Goal: Information Seeking & Learning: Learn about a topic

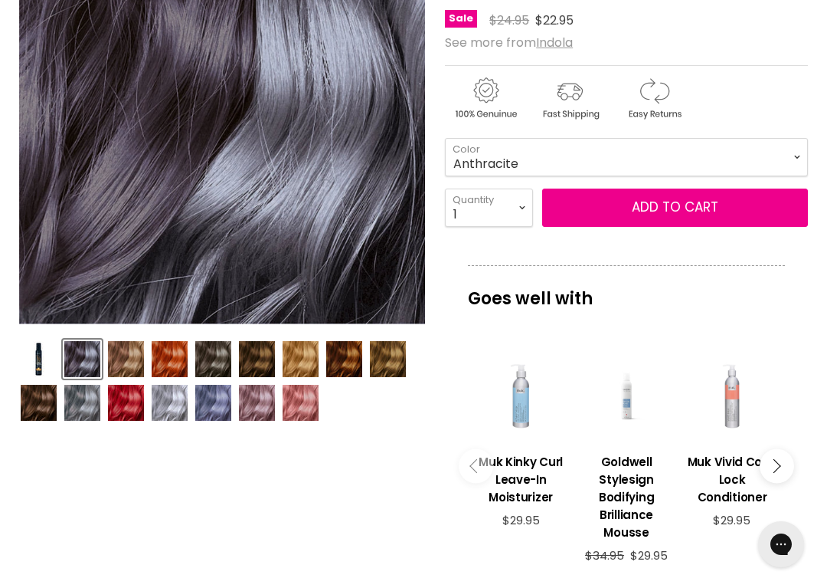
scroll to position [313, 0]
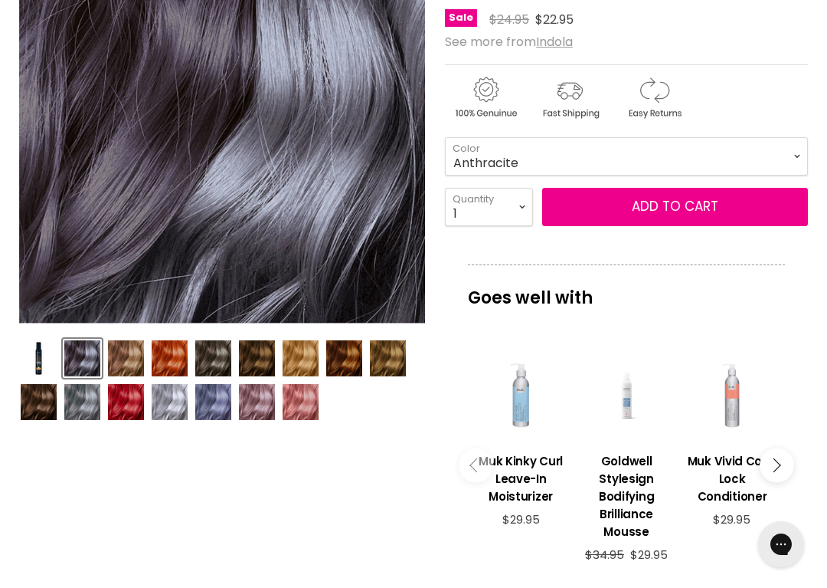
click at [82, 358] on img "Product thumbnails" at bounding box center [82, 358] width 36 height 36
click at [90, 398] on img "Product thumbnails" at bounding box center [82, 402] width 36 height 36
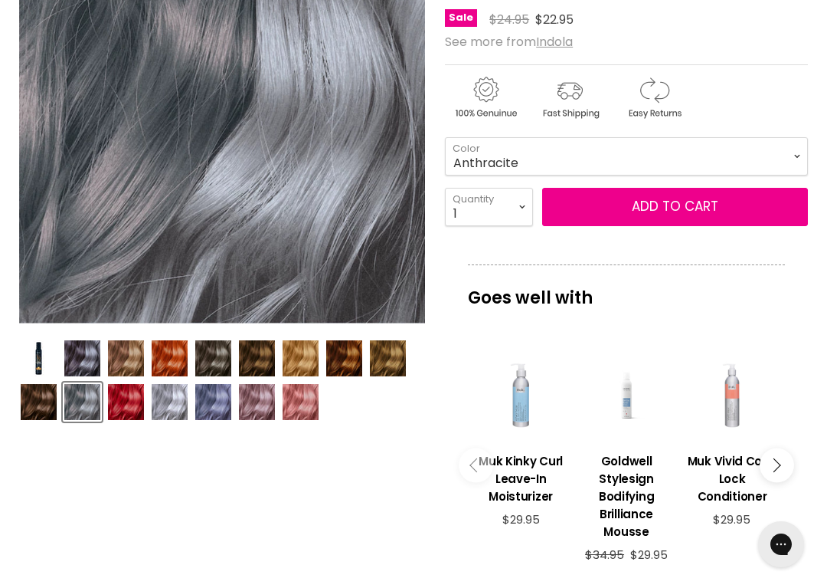
click at [228, 398] on img "Product thumbnails" at bounding box center [213, 402] width 36 height 36
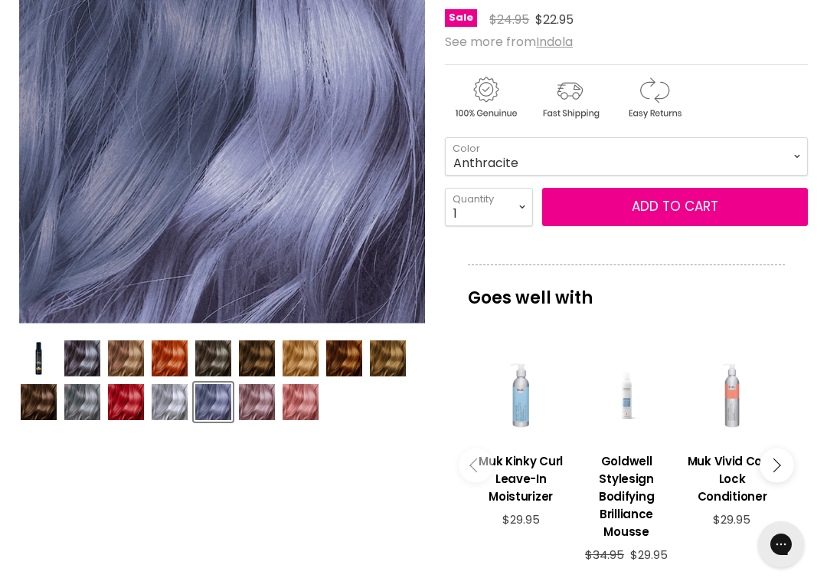
click at [178, 398] on img "Product thumbnails" at bounding box center [170, 402] width 36 height 36
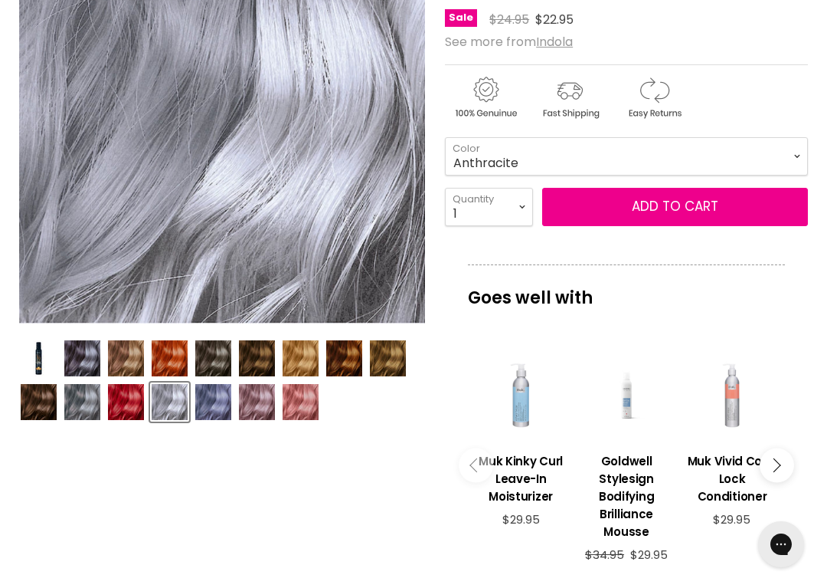
click at [90, 401] on img "Product thumbnails" at bounding box center [82, 402] width 36 height 36
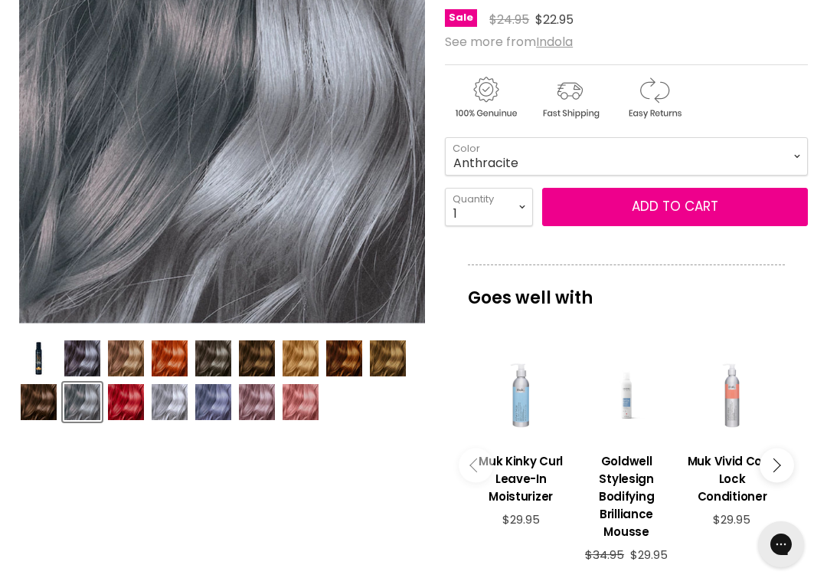
click at [82, 355] on img "Product thumbnails" at bounding box center [82, 358] width 36 height 36
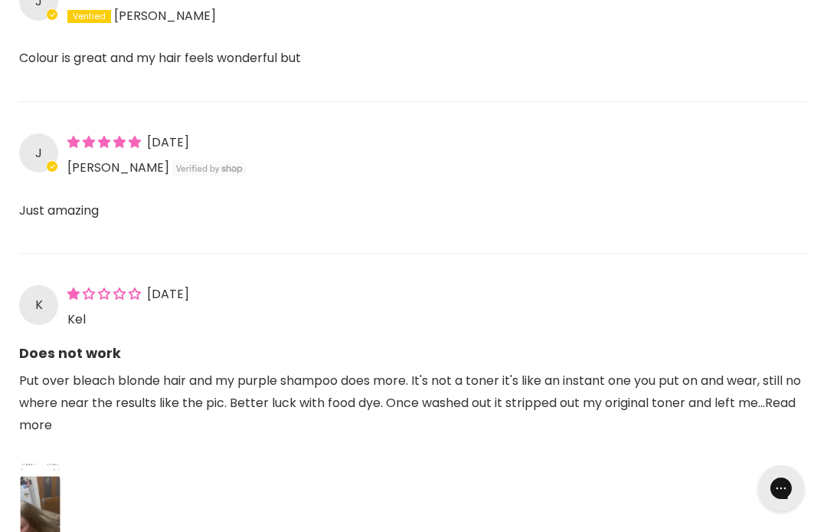
scroll to position [1437, 0]
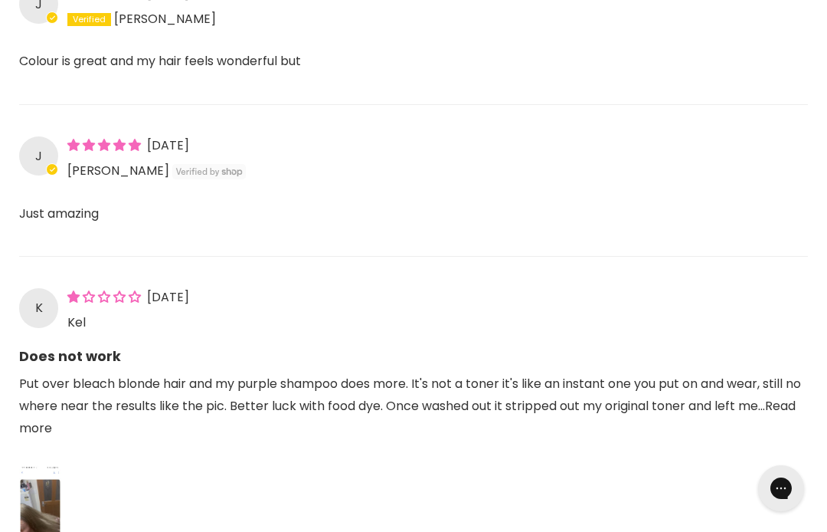
click at [281, 60] on p "Colour is great and my hair feels wonderful but" at bounding box center [413, 71] width 789 height 41
click at [110, 27] on span "Main content" at bounding box center [90, 18] width 47 height 18
click at [204, 63] on p "Colour is great and my hair feels wonderful but" at bounding box center [413, 71] width 789 height 41
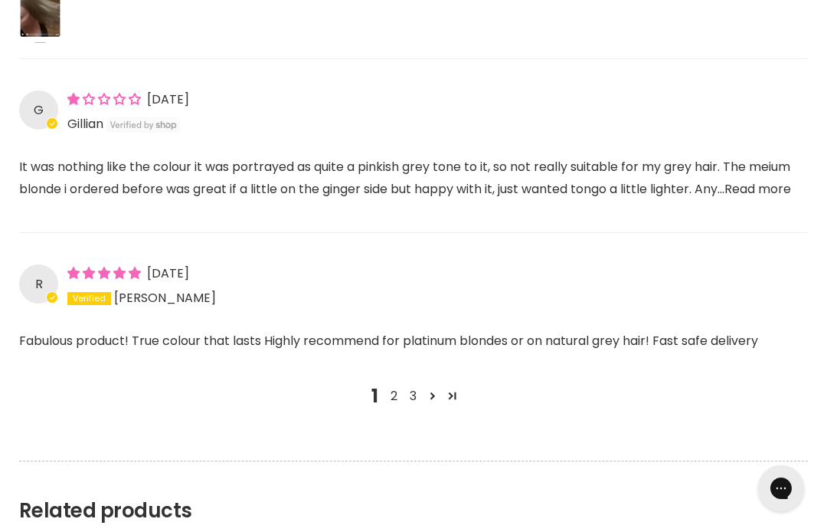
scroll to position [1949, 0]
